Goal: Task Accomplishment & Management: Manage account settings

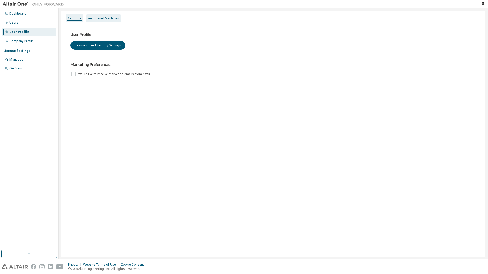
click at [103, 17] on div "Authorized Machines" at bounding box center [103, 18] width 31 height 4
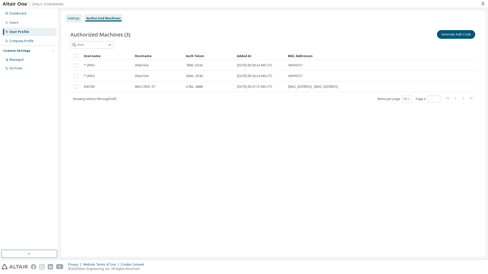
click at [77, 17] on div "Settings" at bounding box center [74, 18] width 12 height 4
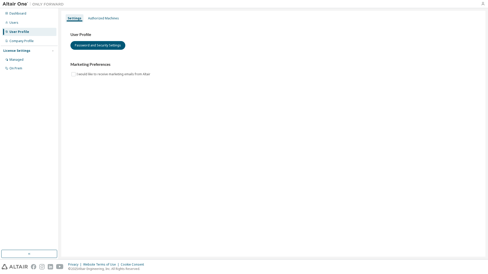
click at [482, 3] on icon "button" at bounding box center [483, 4] width 4 height 4
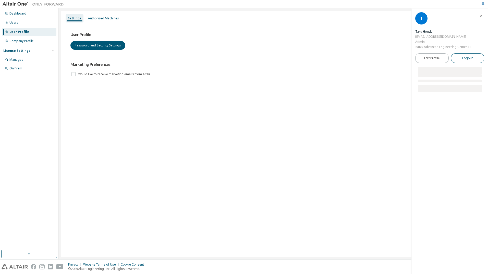
click at [459, 57] on button "Logout" at bounding box center [467, 58] width 33 height 10
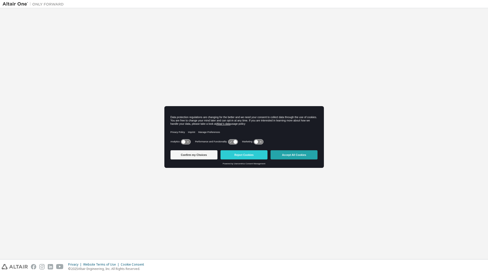
click at [294, 155] on button "Accept All Cookies" at bounding box center [293, 154] width 47 height 9
